Goal: Navigation & Orientation: Find specific page/section

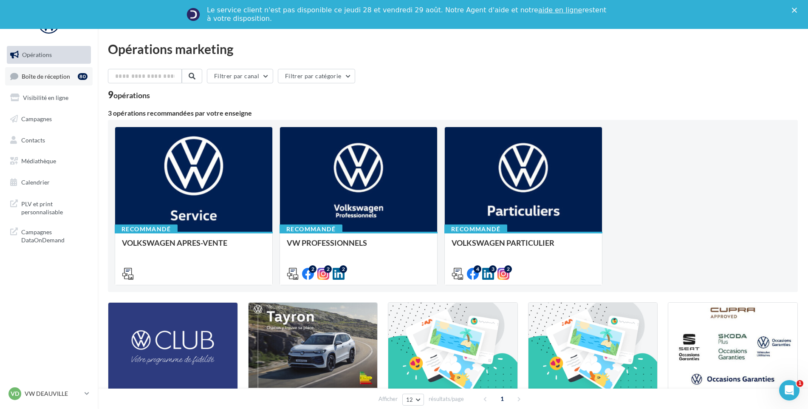
click at [76, 82] on link "Boîte de réception 80" at bounding box center [49, 76] width 88 height 18
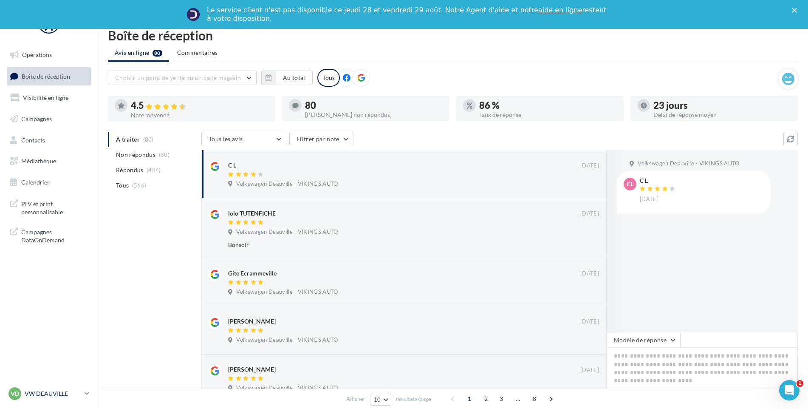
click at [86, 387] on link "VD VW DEAUVILLE vw-touq-vau" at bounding box center [49, 393] width 84 height 16
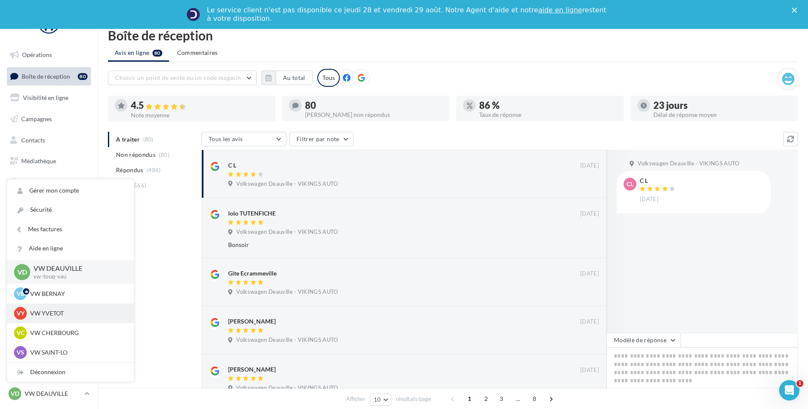
scroll to position [42, 0]
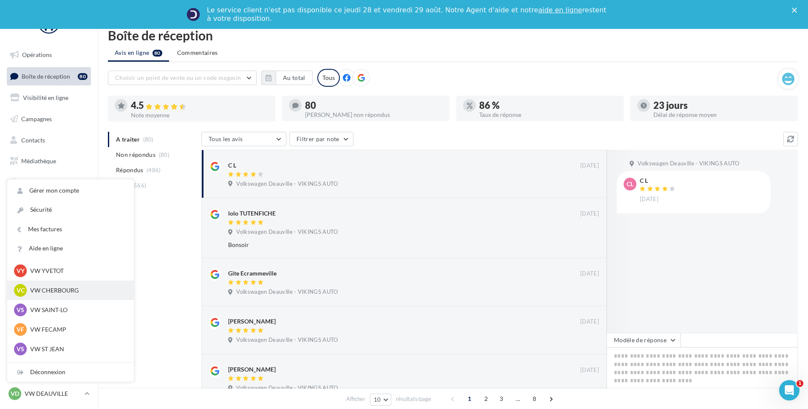
click at [77, 293] on p "VW CHERBOURG" at bounding box center [76, 290] width 93 height 8
